Goal: Navigation & Orientation: Go to known website

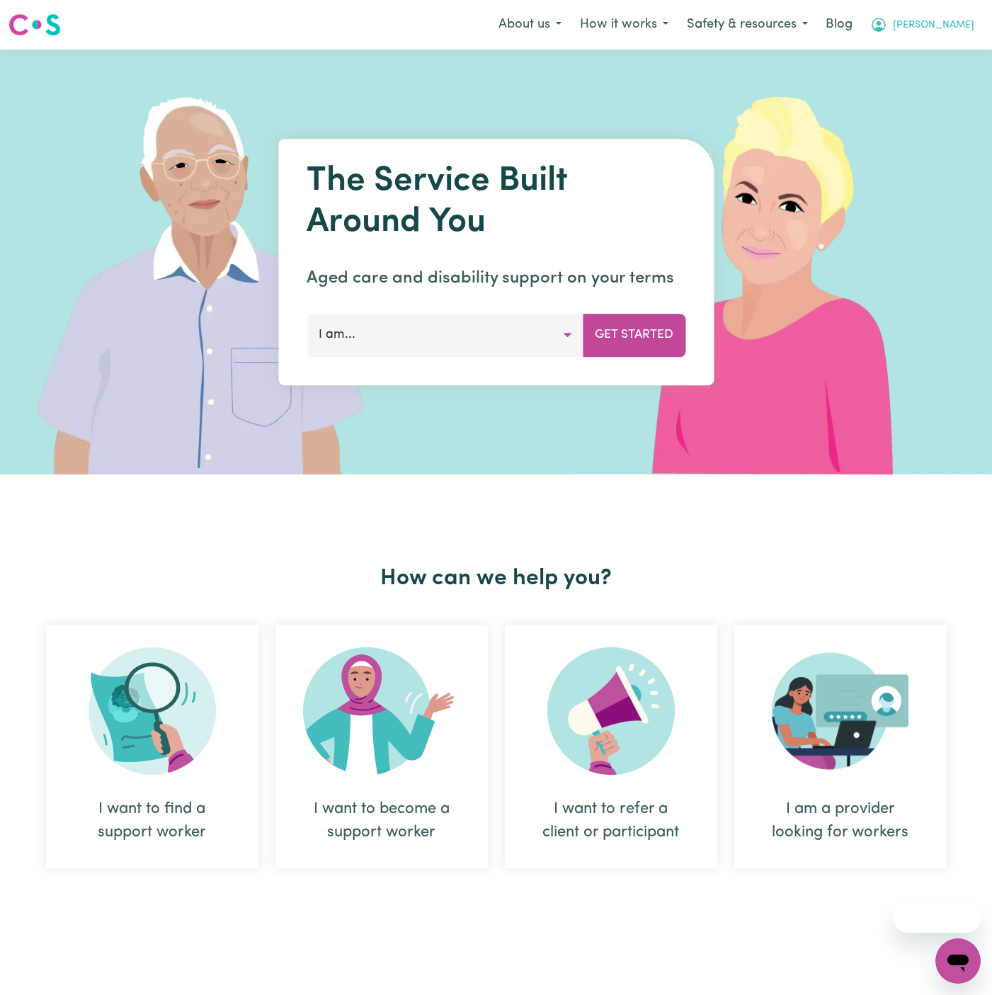
click at [968, 25] on span "[PERSON_NAME]" at bounding box center [933, 26] width 81 height 16
click at [956, 77] on link "Logout" at bounding box center [927, 81] width 112 height 27
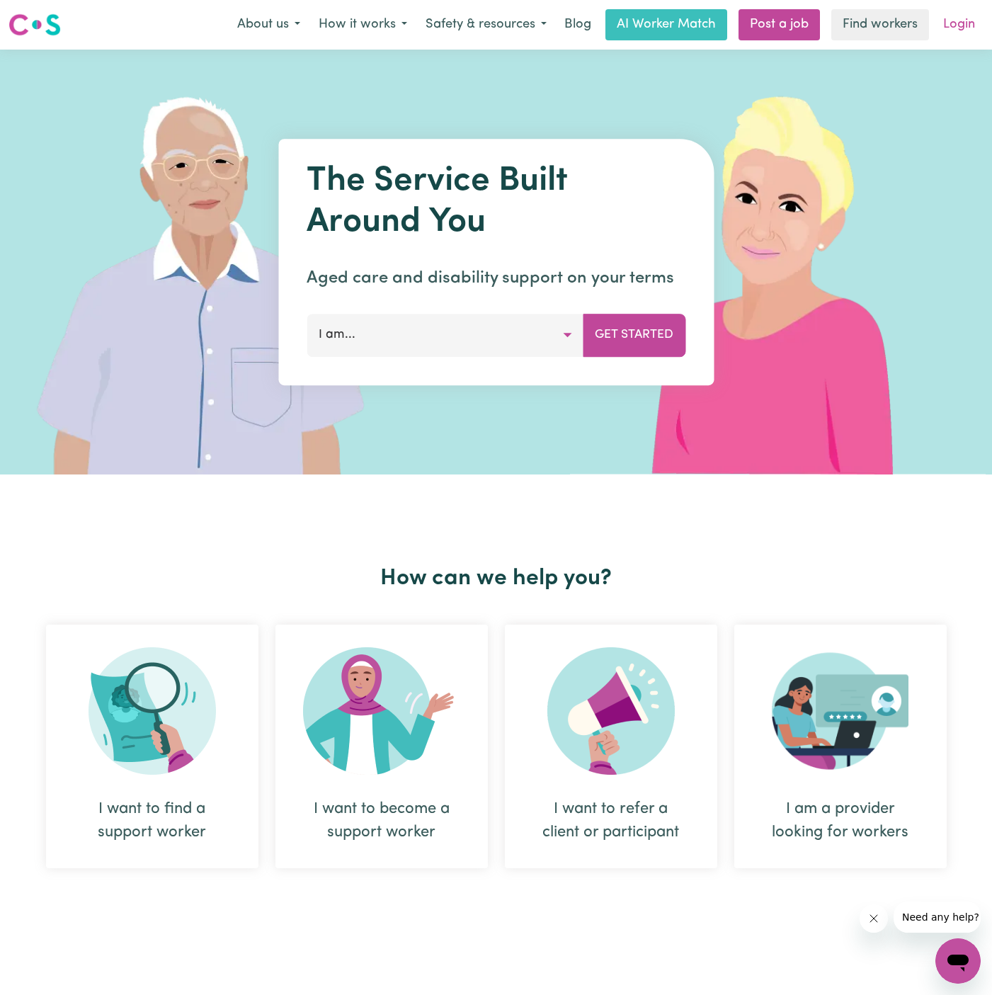
click at [971, 12] on link "Login" at bounding box center [958, 24] width 49 height 31
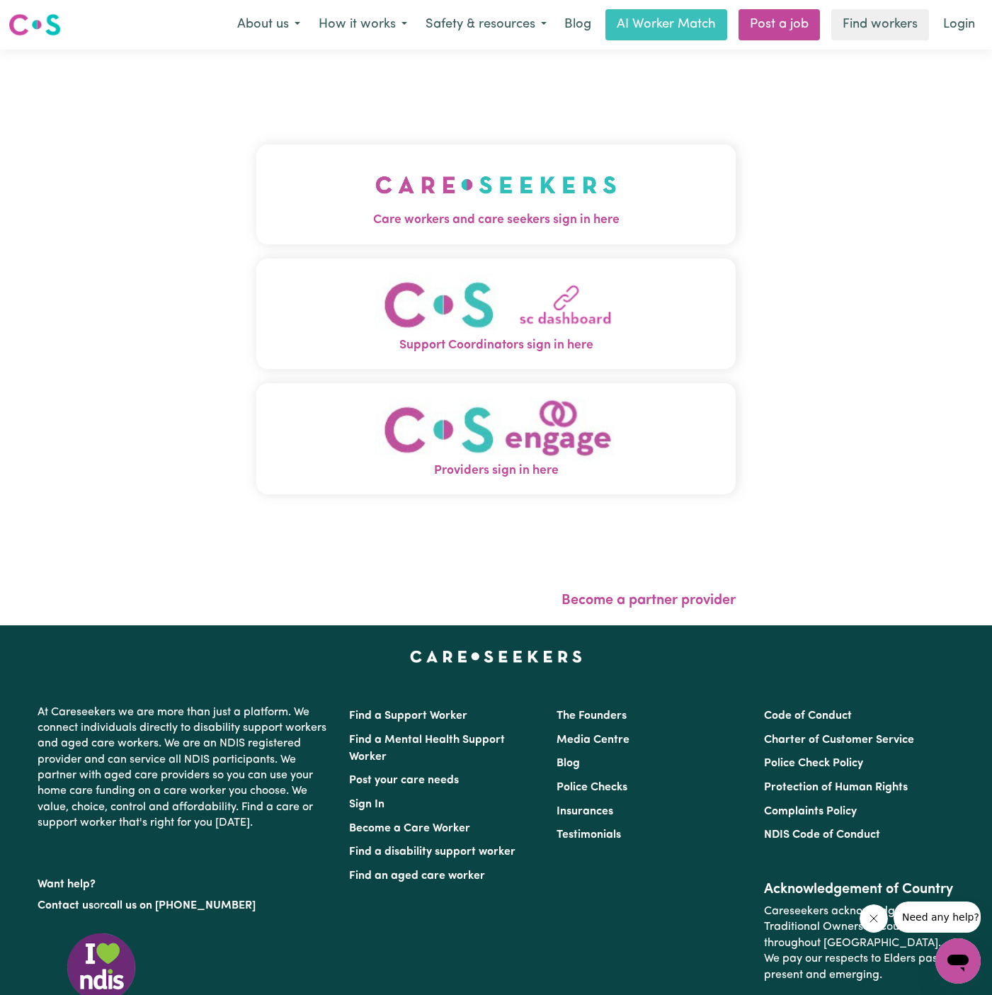
click at [606, 192] on button "Care workers and care seekers sign in here" at bounding box center [495, 193] width 479 height 99
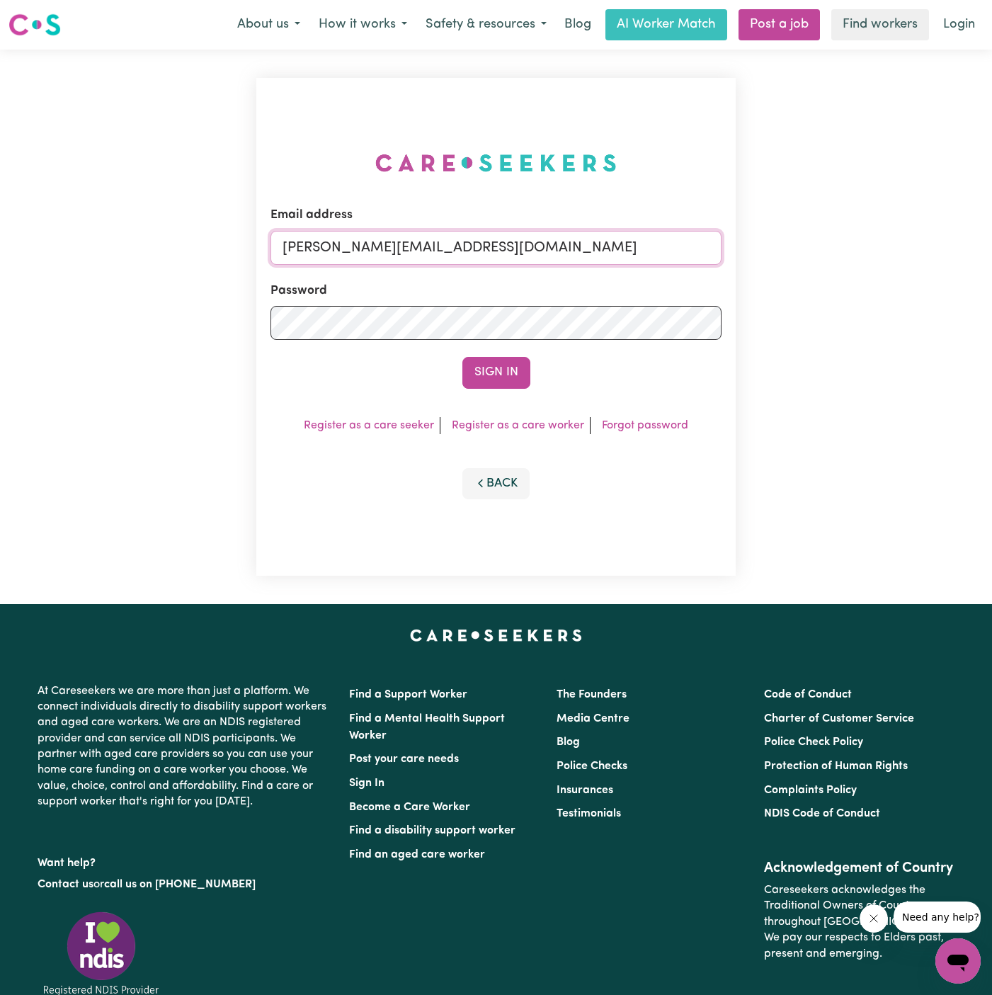
click at [627, 246] on input "[PERSON_NAME][EMAIL_ADDRESS][DOMAIN_NAME]" at bounding box center [495, 248] width 451 height 34
drag, startPoint x: 355, startPoint y: 253, endPoint x: 967, endPoint y: 253, distance: 612.4
click at [967, 253] on div "Email address [EMAIL_ADDRESS][DOMAIN_NAME] Password Sign In Register as a care …" at bounding box center [496, 327] width 992 height 554
type input "[EMAIL_ADDRESS][DOMAIN_NAME]"
click at [462, 357] on button "Sign In" at bounding box center [496, 372] width 68 height 31
